Goal: Task Accomplishment & Management: Manage account settings

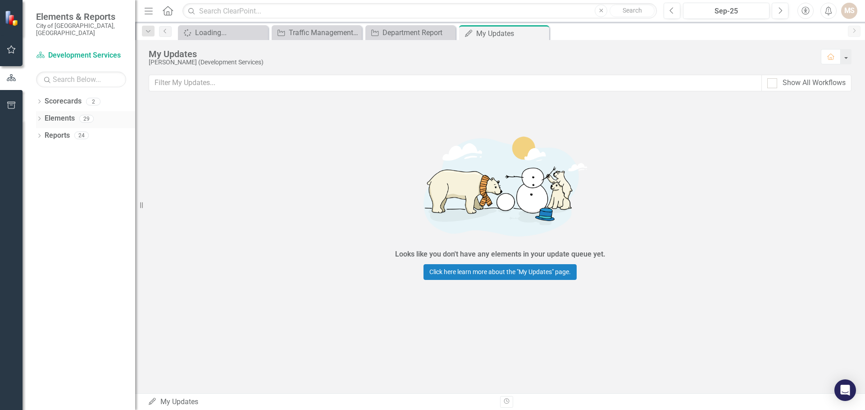
click at [41, 117] on icon "Dropdown" at bounding box center [39, 119] width 6 height 5
click at [43, 168] on icon at bounding box center [44, 170] width 2 height 4
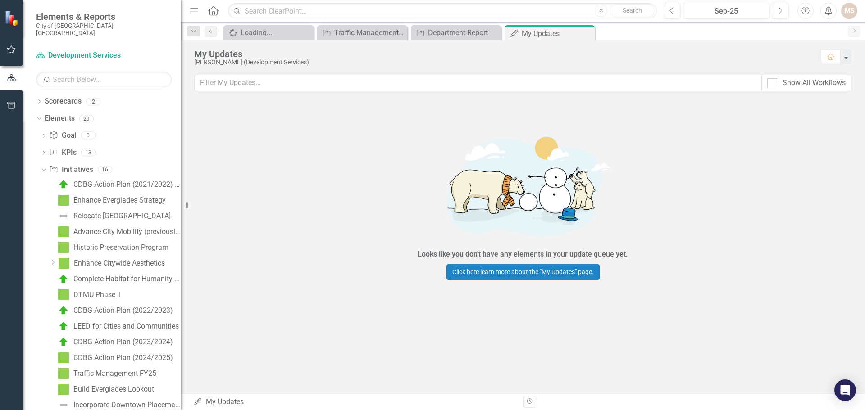
drag, startPoint x: 141, startPoint y: 206, endPoint x: 181, endPoint y: 211, distance: 39.5
click at [181, 211] on div "Resize" at bounding box center [184, 205] width 7 height 410
click at [134, 259] on div "Enhance Citywide Aesthetics" at bounding box center [119, 263] width 91 height 8
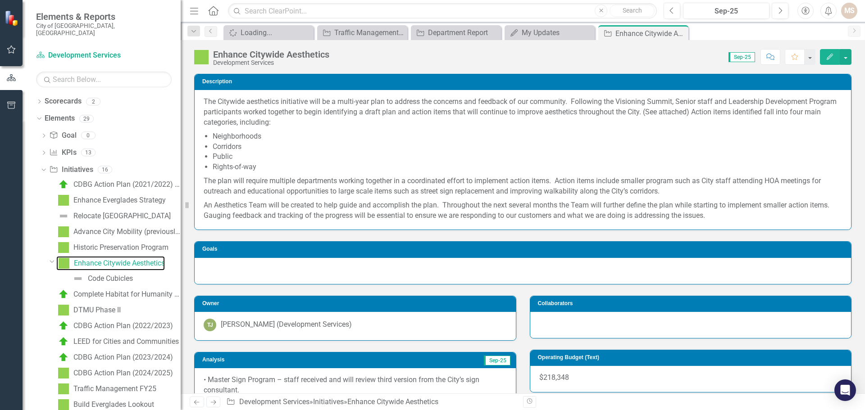
scroll to position [90, 0]
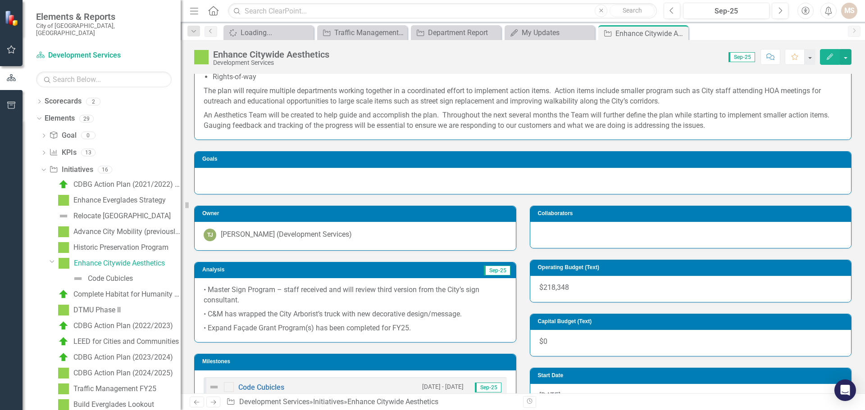
click at [442, 328] on p "• Expand Façade Grant Program(s) has been completed for FY25." at bounding box center [355, 328] width 303 height 12
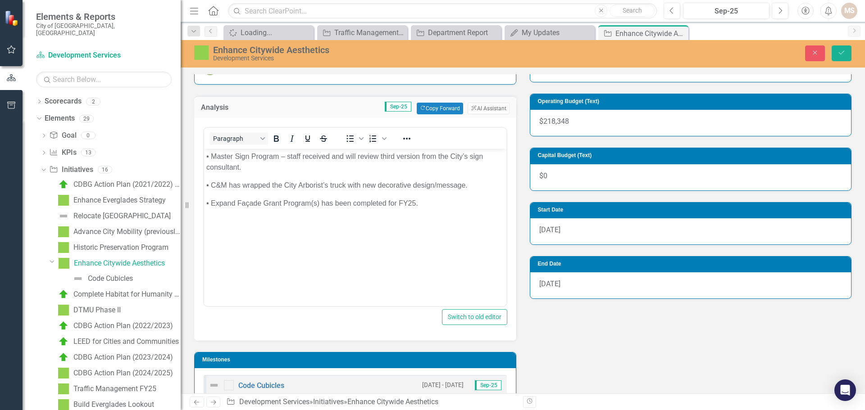
scroll to position [270, 0]
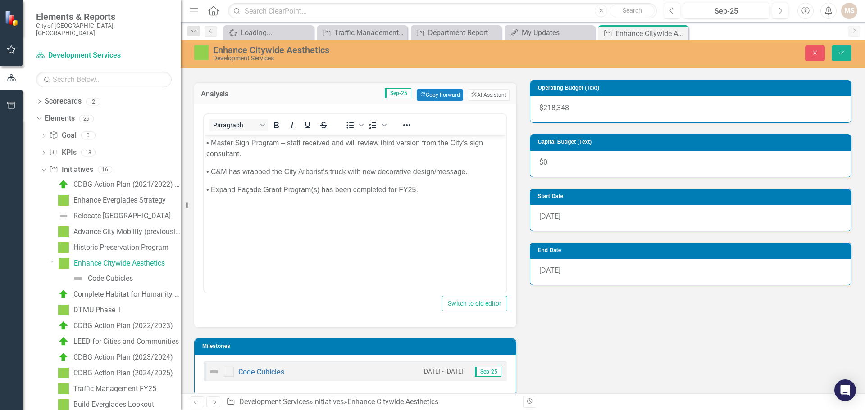
drag, startPoint x: 427, startPoint y: 196, endPoint x: 426, endPoint y: 191, distance: 4.9
click at [427, 196] on body "• Master Sign Program – staff received and will review third version from the C…" at bounding box center [355, 203] width 302 height 135
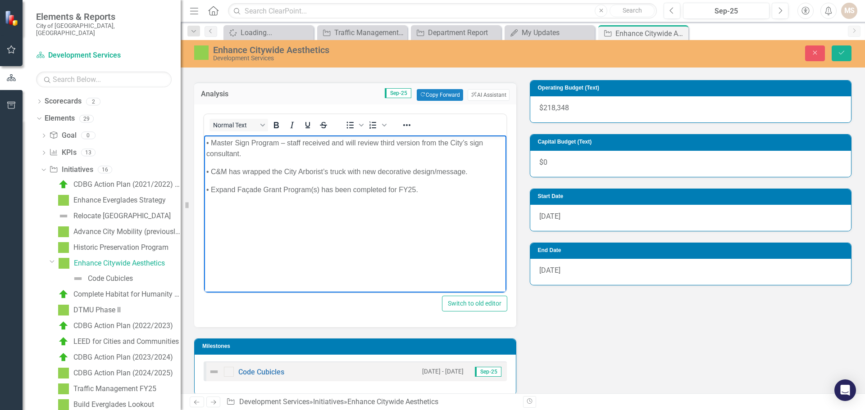
paste body "Rich Text Area. Press ALT-0 for help."
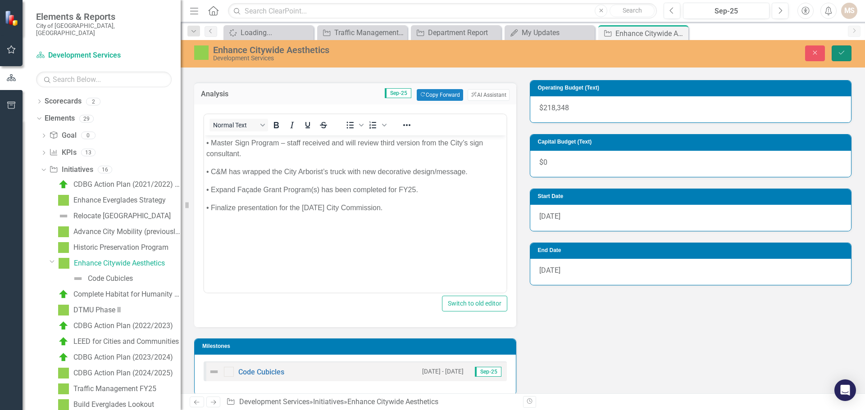
click at [840, 47] on button "Save" at bounding box center [841, 53] width 20 height 16
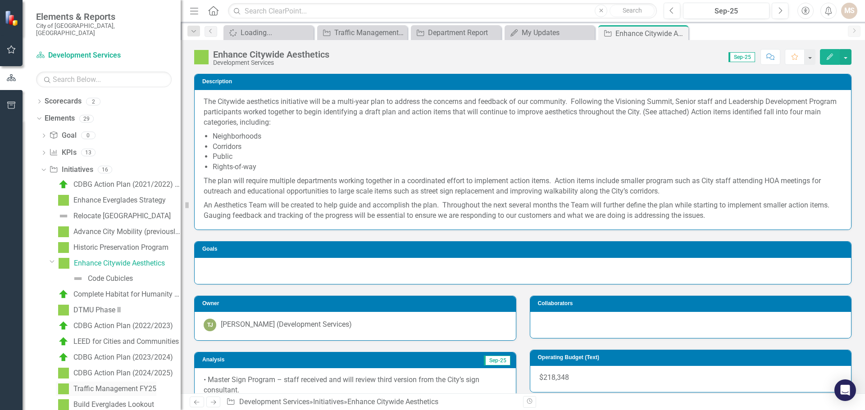
click at [116, 385] on div "Traffic Management FY25" at bounding box center [114, 389] width 83 height 8
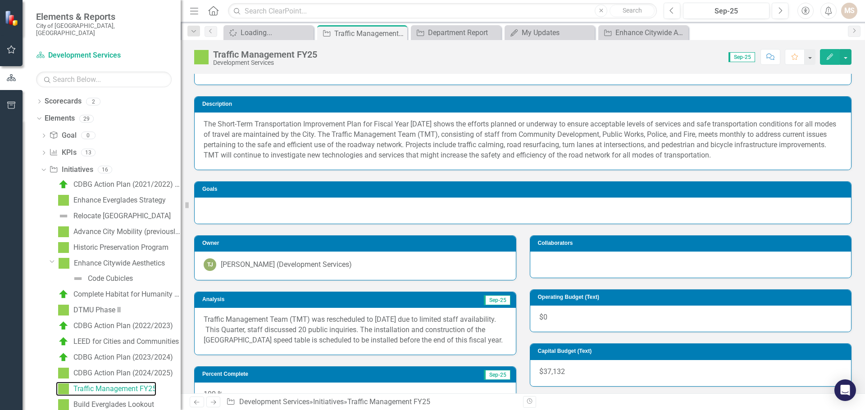
scroll to position [90, 0]
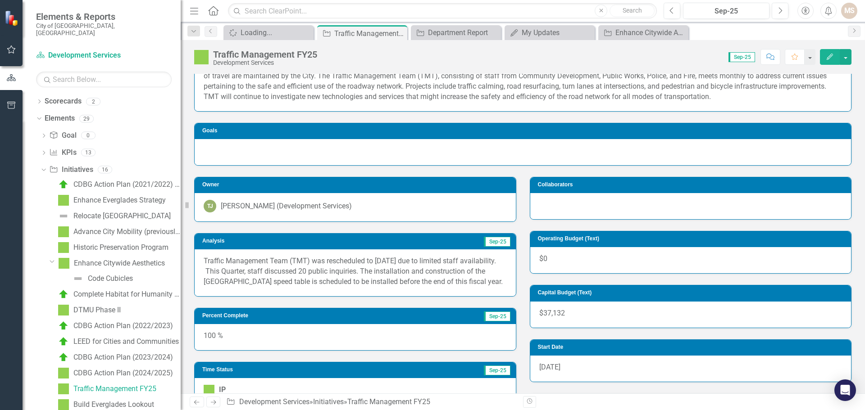
click at [427, 296] on div "Traffic Management Team (TMT) was rescheduled to [DATE] due to limited staff av…" at bounding box center [355, 273] width 321 height 47
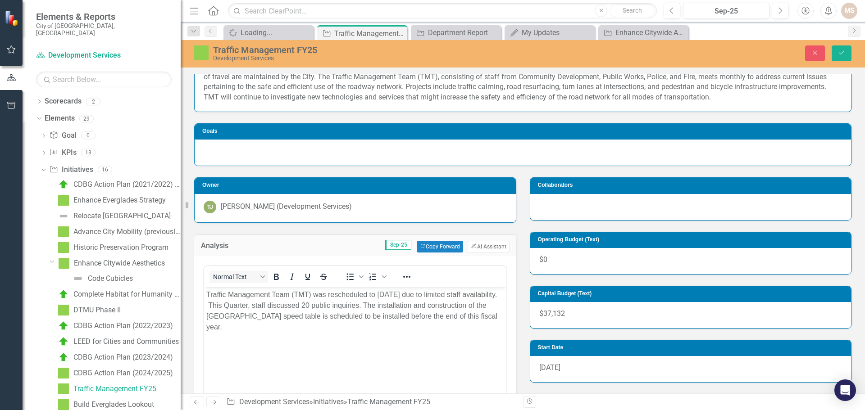
scroll to position [0, 0]
click at [238, 303] on p "Traffic Management Team (TMT) was rescheduled to [DATE] due to limited staff av…" at bounding box center [355, 310] width 298 height 43
click at [840, 50] on icon "Save" at bounding box center [841, 53] width 8 height 6
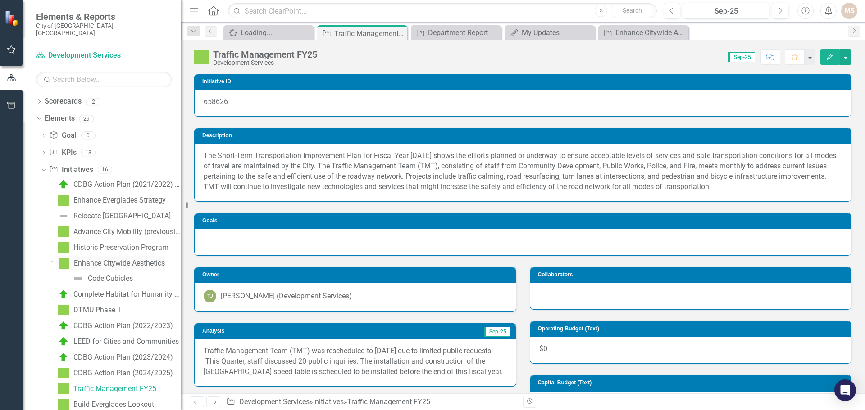
click at [133, 259] on div "Enhance Citywide Aesthetics" at bounding box center [119, 263] width 91 height 8
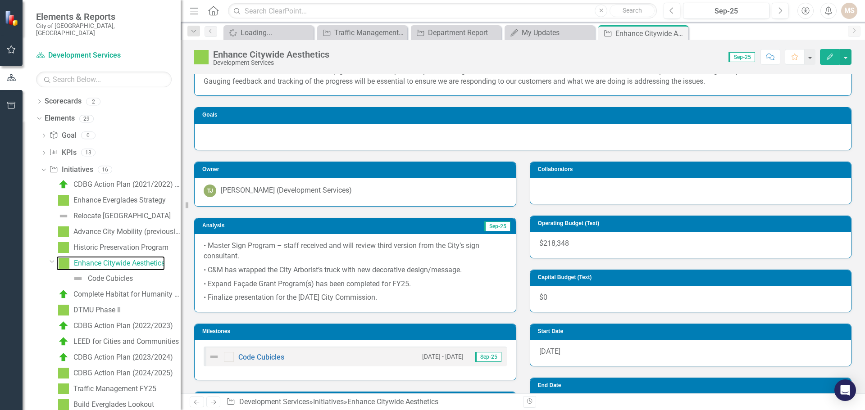
scroll to position [135, 0]
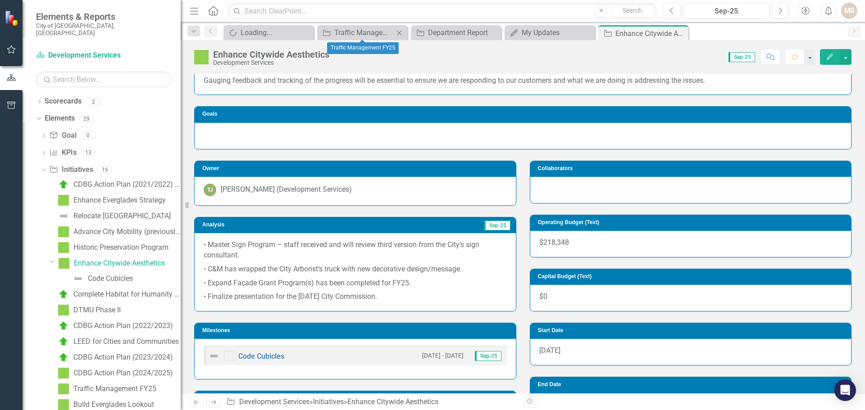
click at [399, 32] on icon "Close" at bounding box center [399, 32] width 9 height 7
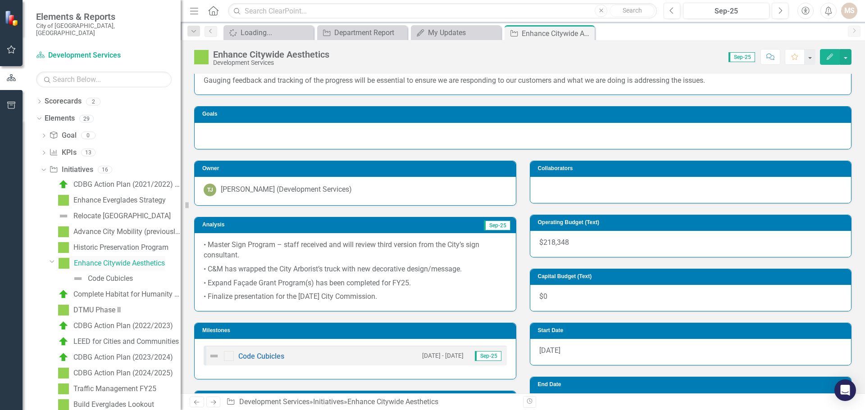
click at [130, 259] on div "Enhance Citywide Aesthetics" at bounding box center [119, 263] width 91 height 8
click at [101, 196] on div "Enhance Everglades Strategy" at bounding box center [119, 200] width 92 height 8
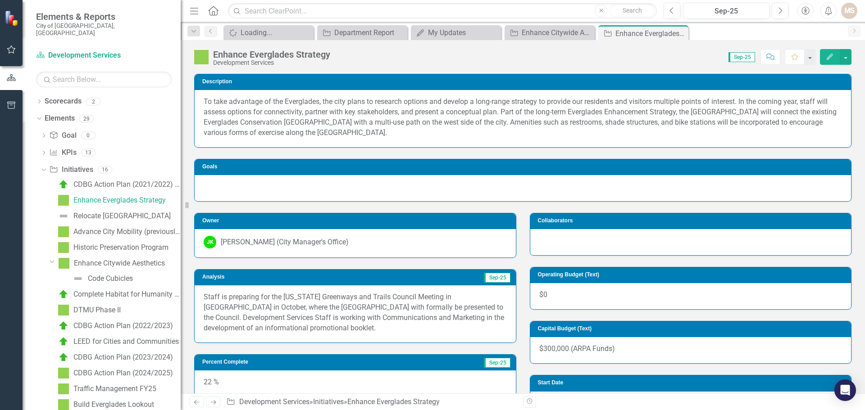
click at [336, 307] on p "Staff is preparing for the [US_STATE] Greenways and Trails Council Meeting in […" at bounding box center [355, 312] width 303 height 41
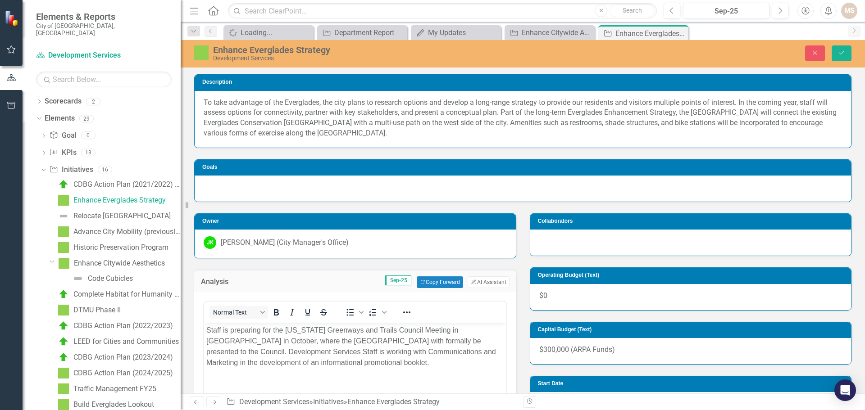
click at [344, 351] on p "Staff is preparing for the [US_STATE] Greenways and Trails Council Meeting in […" at bounding box center [355, 346] width 298 height 43
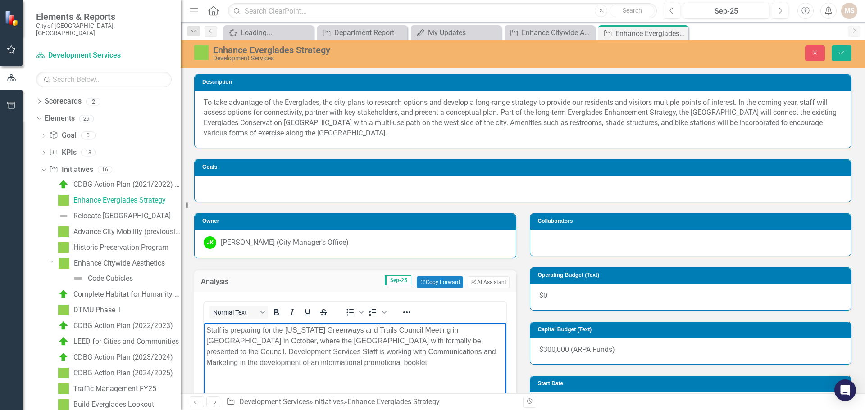
click at [368, 339] on p "Staff is preparing for the [US_STATE] Greenways and Trails Council Meeting in […" at bounding box center [355, 346] width 298 height 43
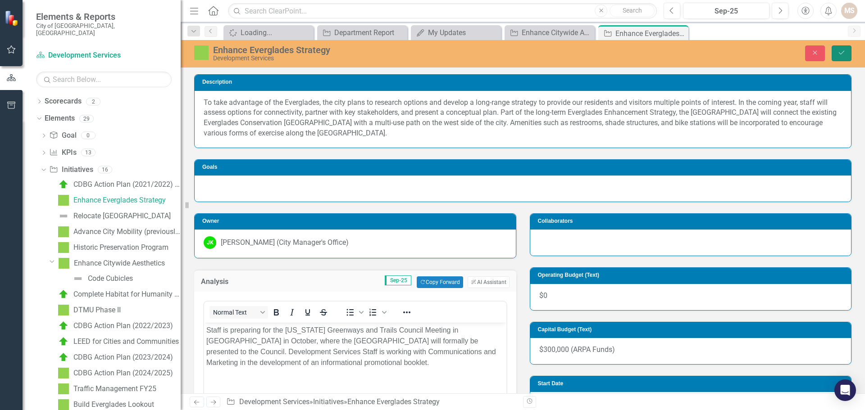
click at [846, 50] on button "Save" at bounding box center [841, 53] width 20 height 16
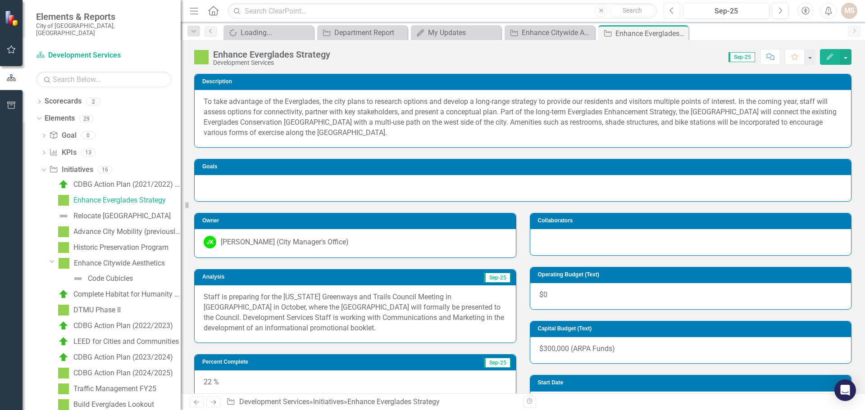
click at [672, 10] on icon "Previous" at bounding box center [671, 11] width 5 height 8
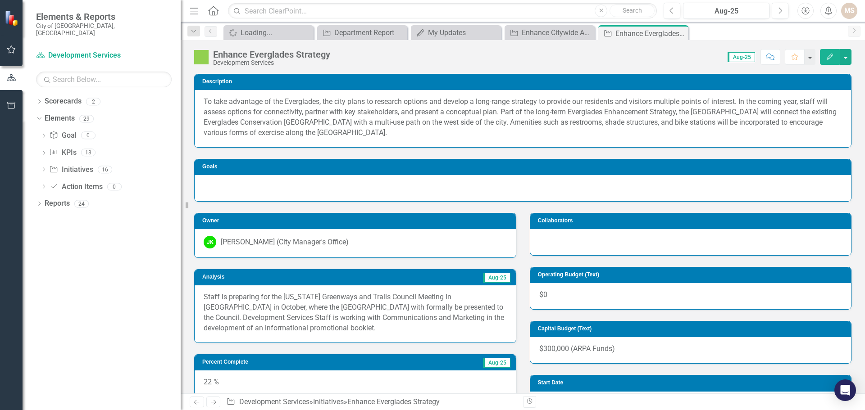
click at [336, 332] on p "Staff is preparing for the [US_STATE] Greenways and Trails Council Meeting in […" at bounding box center [355, 312] width 303 height 41
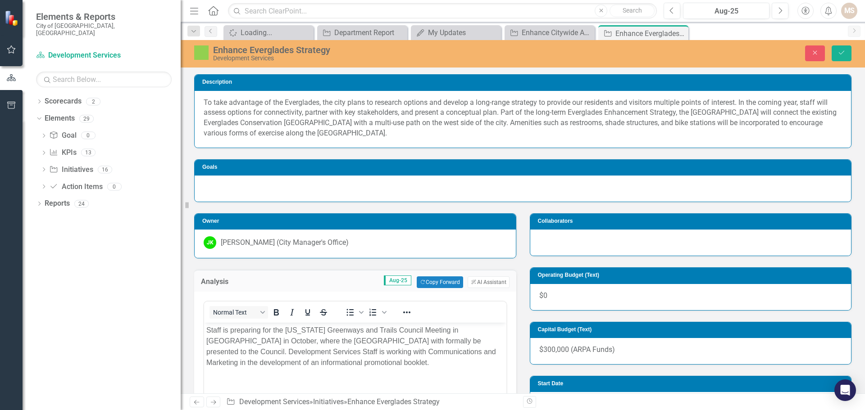
click at [369, 339] on p "Staff is preparing for the [US_STATE] Greenways and Trails Council Meeting in […" at bounding box center [355, 346] width 298 height 43
click at [842, 50] on icon "Save" at bounding box center [841, 53] width 8 height 6
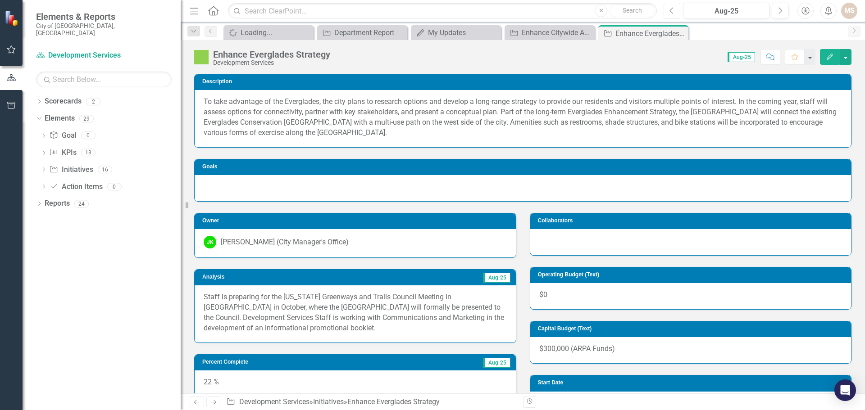
click at [671, 12] on icon "Previous" at bounding box center [671, 11] width 5 height 8
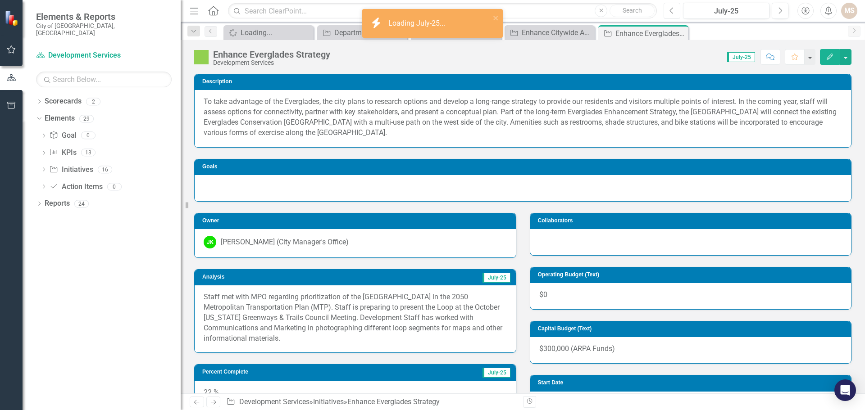
scroll to position [45, 0]
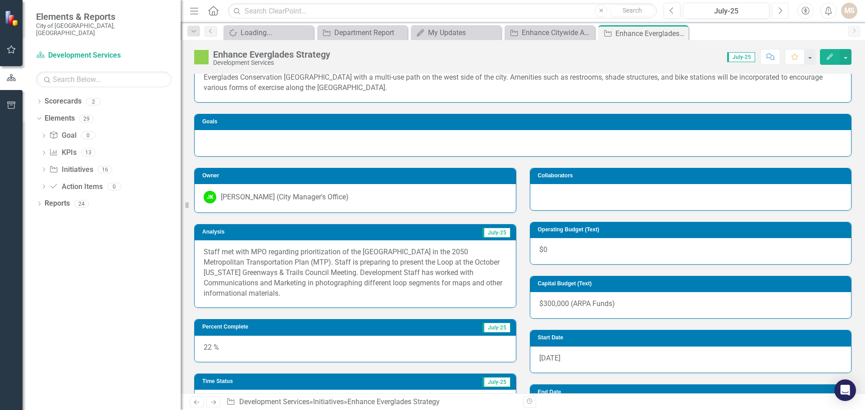
click at [778, 11] on icon "Next" at bounding box center [779, 11] width 5 height 8
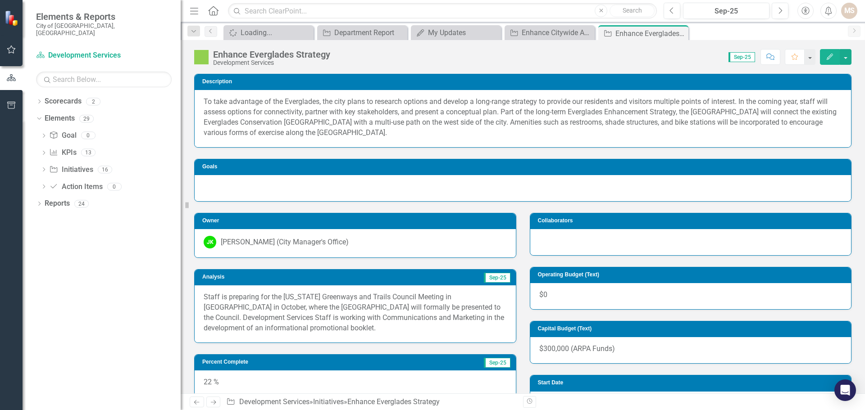
click at [403, 326] on p "Staff is preparing for the [US_STATE] Greenways and Trails Council Meeting in […" at bounding box center [355, 312] width 303 height 41
click at [379, 337] on div "Staff is preparing for the [US_STATE] Greenways and Trails Council Meeting in […" at bounding box center [355, 314] width 321 height 57
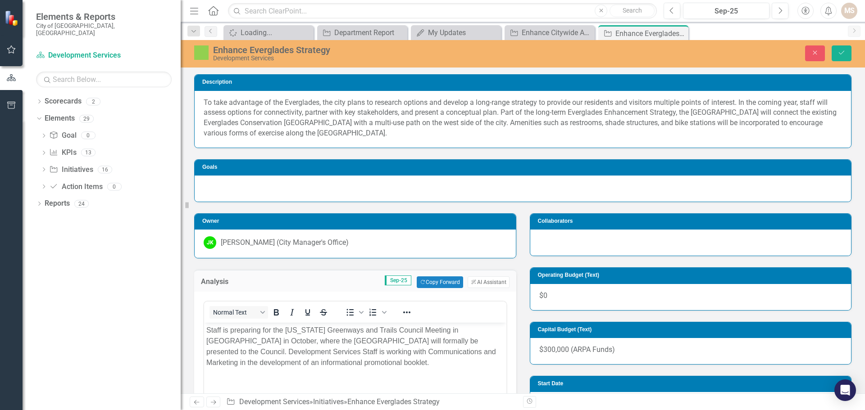
click at [395, 363] on p "Staff is preparing for the [US_STATE] Greenways and Trails Council Meeting in […" at bounding box center [355, 346] width 298 height 43
click at [846, 54] on button "Save" at bounding box center [841, 53] width 20 height 16
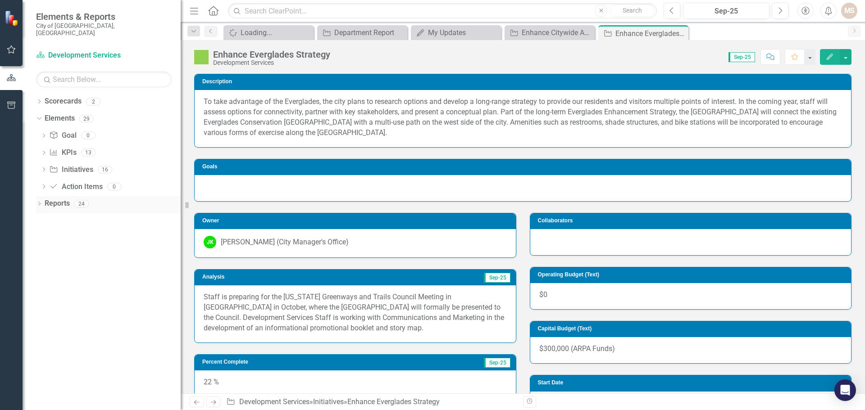
click at [38, 202] on icon "Dropdown" at bounding box center [39, 204] width 6 height 5
click at [45, 286] on icon "Dropdown" at bounding box center [43, 288] width 6 height 5
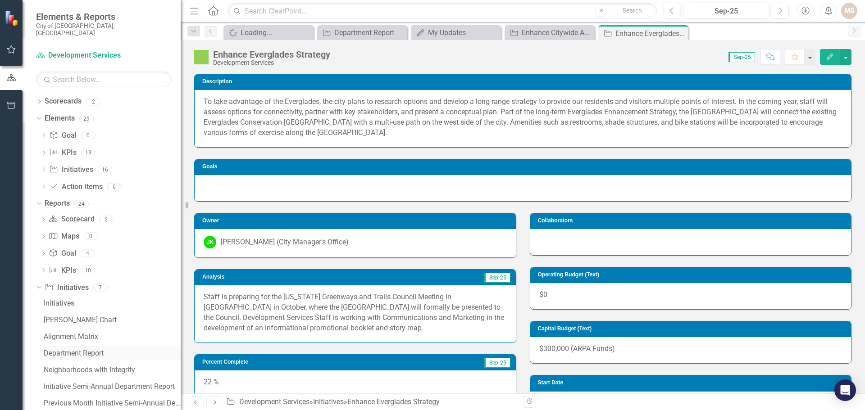
click at [79, 350] on div "Department Report" at bounding box center [112, 354] width 137 height 8
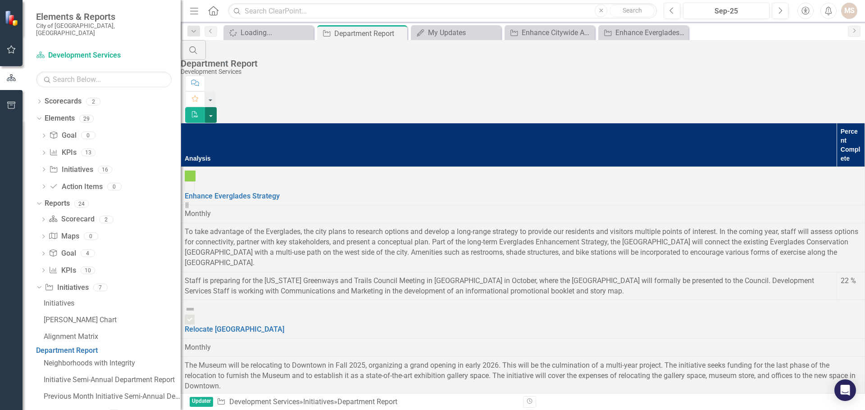
click at [217, 107] on button "button" at bounding box center [211, 115] width 12 height 16
click at [803, 74] on link "PDF Export to PDF" at bounding box center [815, 73] width 71 height 17
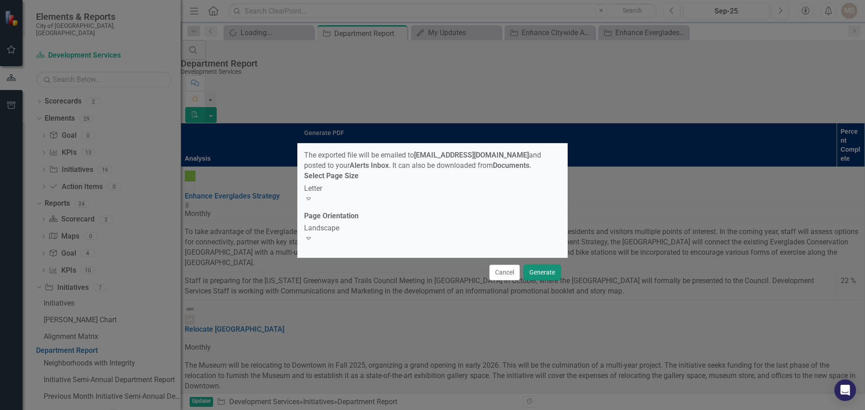
click at [545, 269] on button "Generate" at bounding box center [541, 273] width 37 height 16
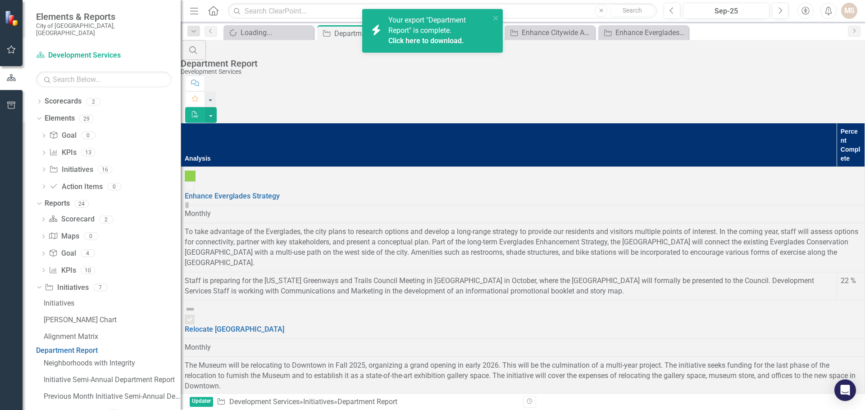
click at [424, 38] on link "Click here to download." at bounding box center [426, 40] width 76 height 9
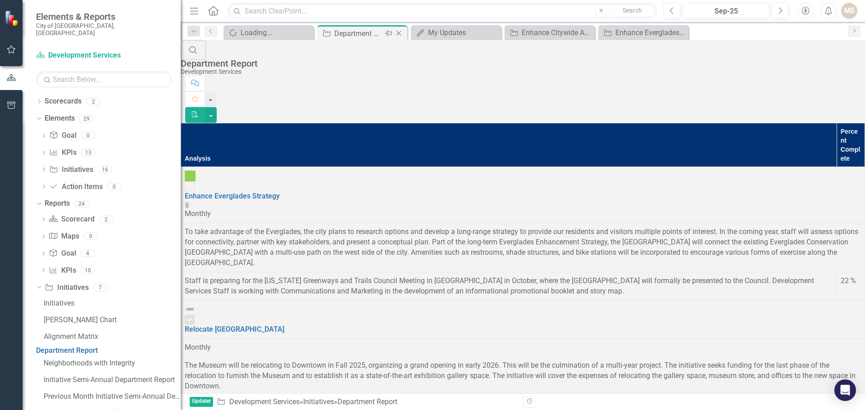
click at [397, 33] on icon "Close" at bounding box center [398, 33] width 9 height 7
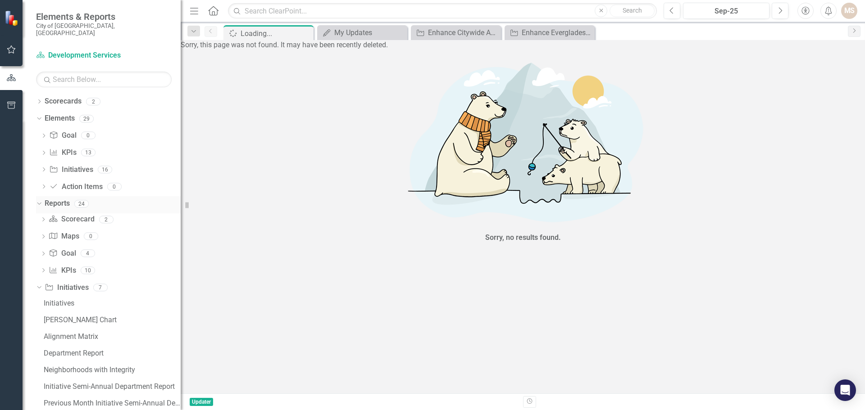
click at [38, 200] on icon "Dropdown" at bounding box center [38, 203] width 5 height 6
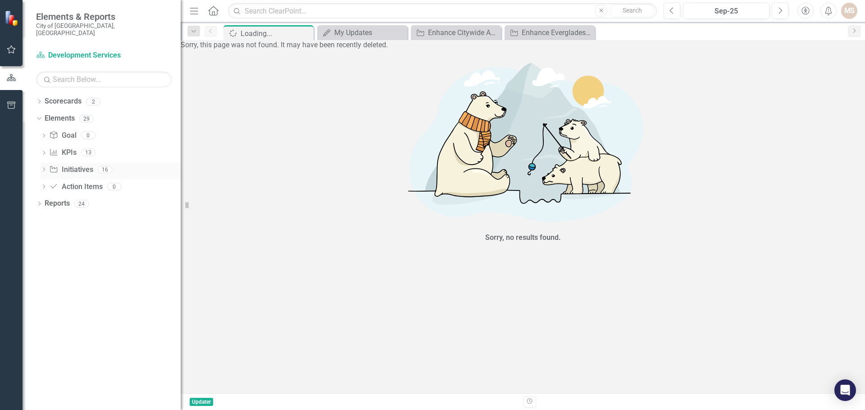
click at [43, 167] on div "Dropdown" at bounding box center [44, 171] width 6 height 8
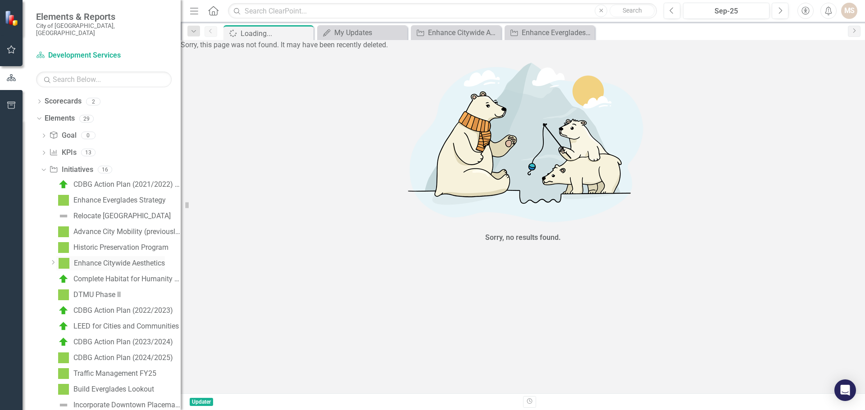
click at [120, 259] on div "Enhance Citywide Aesthetics" at bounding box center [119, 263] width 91 height 8
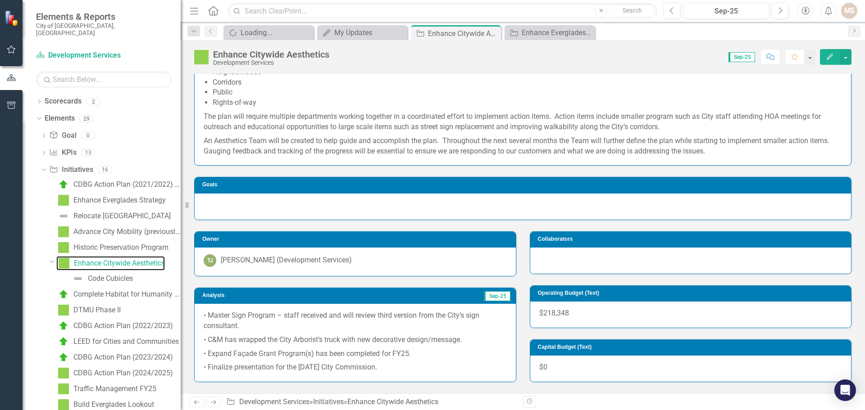
scroll to position [135, 0]
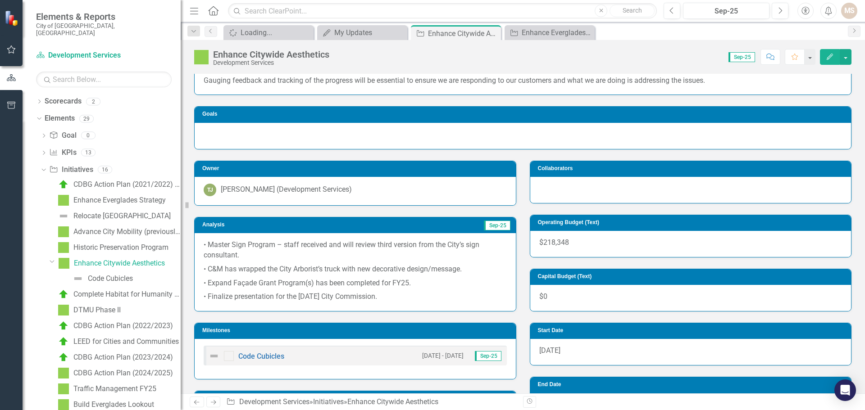
click at [460, 301] on p "• Finalize presentation for the [DATE] City Commission." at bounding box center [355, 296] width 303 height 12
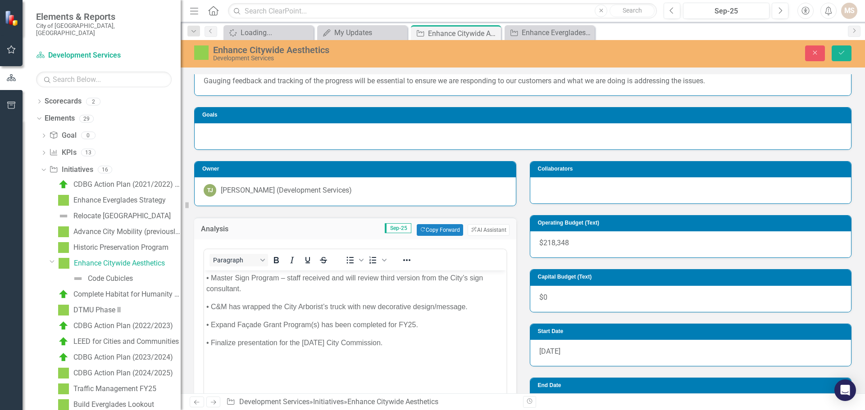
scroll to position [0, 0]
click at [443, 343] on p "• Finalize presentation for the [DATE] City Commission." at bounding box center [355, 343] width 298 height 11
click at [838, 52] on icon "Save" at bounding box center [841, 53] width 8 height 6
